Goal: Transaction & Acquisition: Purchase product/service

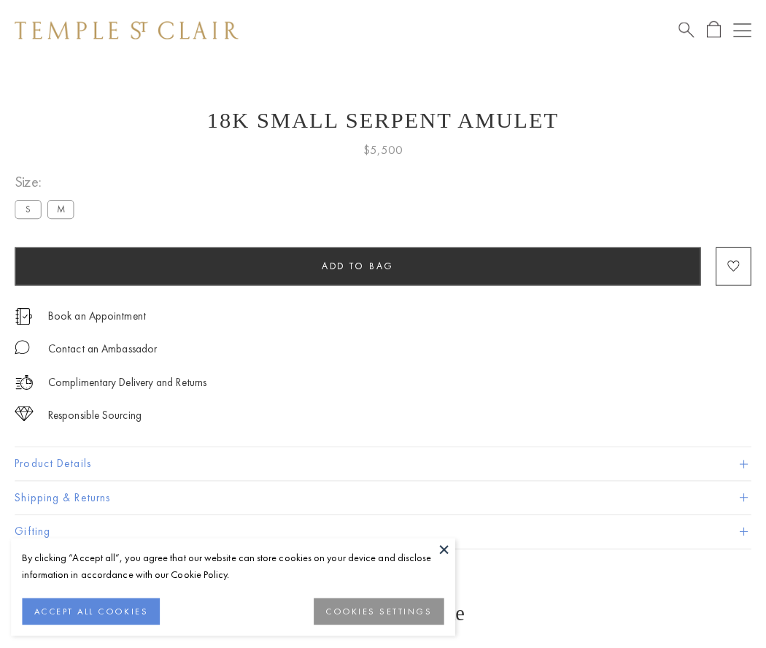
scroll to position [58, 0]
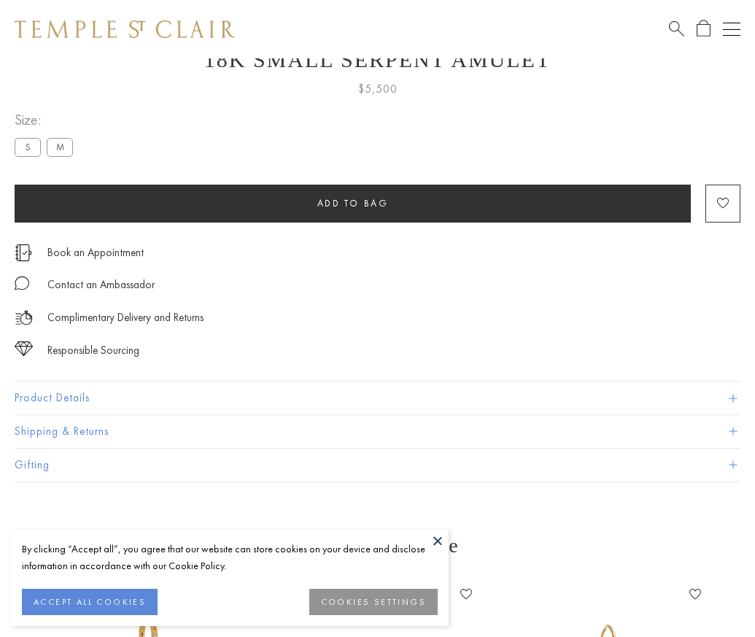
click at [352, 203] on span "Add to bag" at bounding box center [352, 203] width 71 height 12
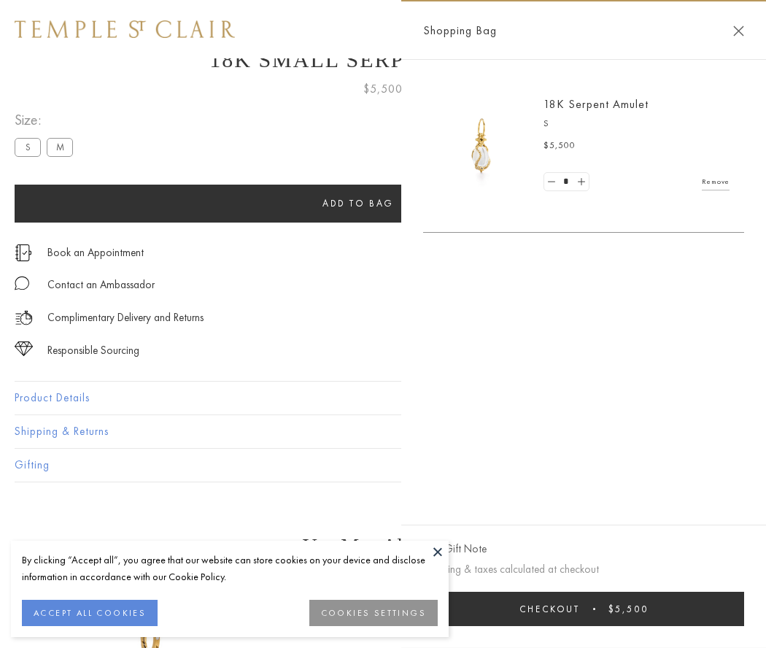
click at [583, 608] on button "Checkout $5,500" at bounding box center [583, 608] width 321 height 34
